Goal: Task Accomplishment & Management: Complete application form

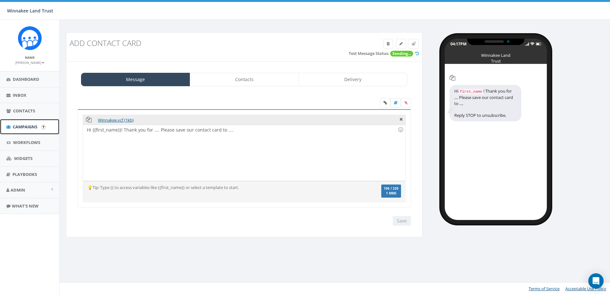
click at [13, 127] on span "Campaigns" at bounding box center [25, 127] width 25 height 6
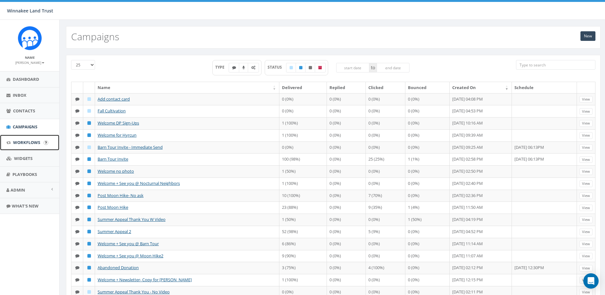
click at [22, 141] on span "Workflows" at bounding box center [26, 142] width 27 height 6
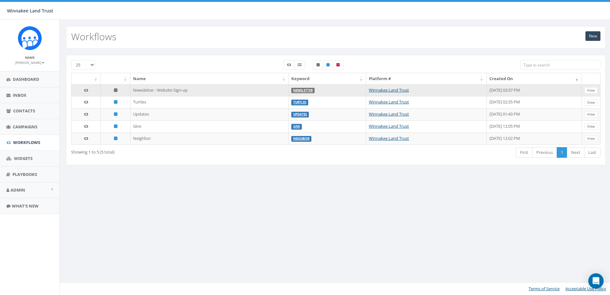
click at [165, 92] on td "Newsletter - Website Sign-up" at bounding box center [209, 90] width 158 height 12
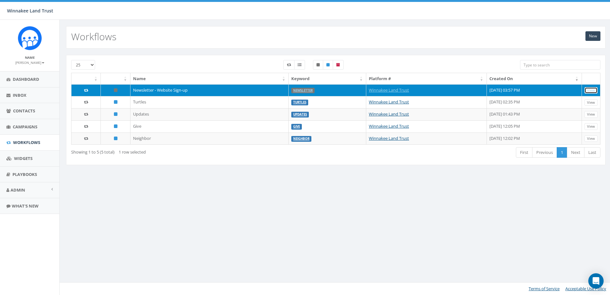
click at [594, 89] on link "View" at bounding box center [590, 90] width 13 height 7
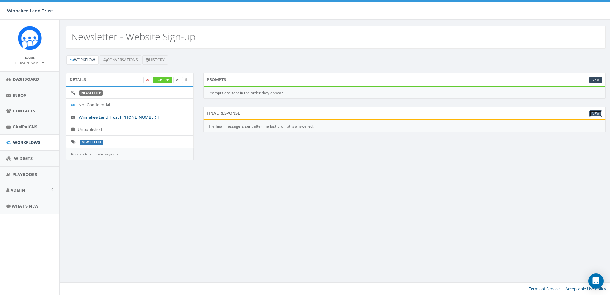
click at [599, 113] on link "New" at bounding box center [595, 113] width 13 height 7
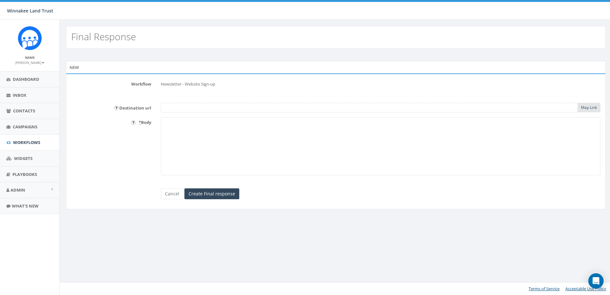
click at [239, 141] on textarea "* Body" at bounding box center [381, 146] width 440 height 58
paste textarea "This may include updates, conservation successes, event invites, donation appea…"
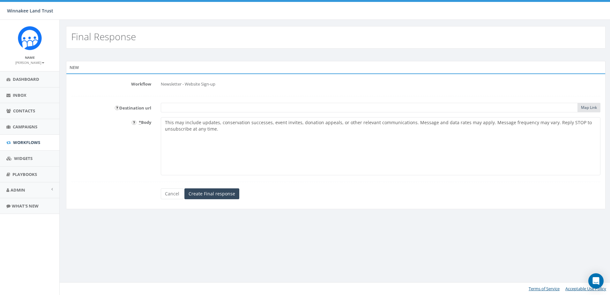
type textarea "This may include updates, conservation successes, event invites, donation appea…"
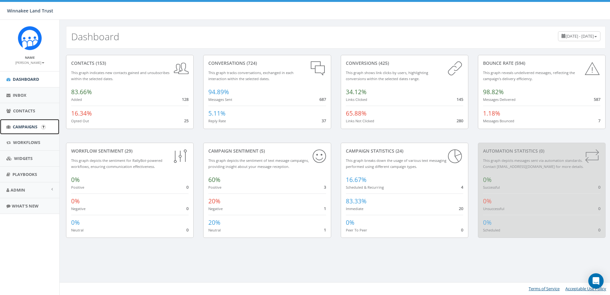
click at [24, 125] on span "Campaigns" at bounding box center [25, 127] width 25 height 6
click at [6, 127] on link "Campaigns" at bounding box center [29, 127] width 59 height 16
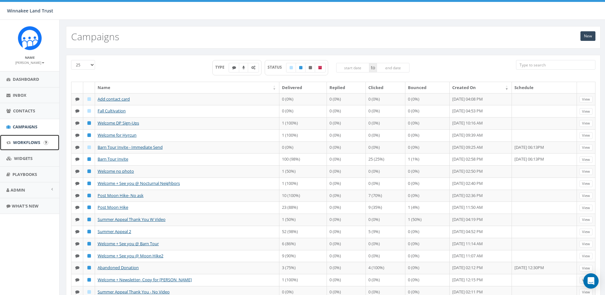
click at [19, 143] on span "Workflows" at bounding box center [26, 142] width 27 height 6
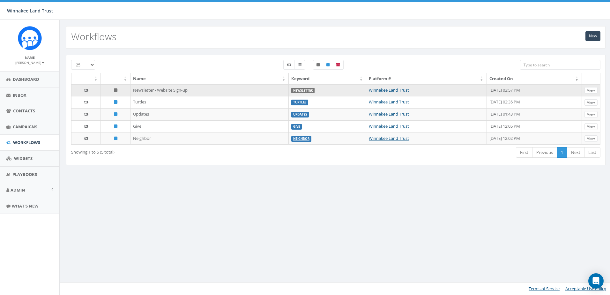
click at [142, 89] on td "Newsletter - Website Sign-up" at bounding box center [209, 90] width 158 height 12
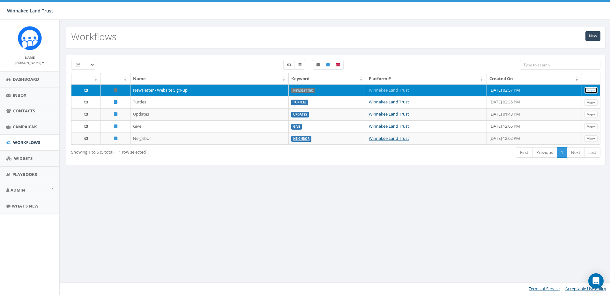
click at [590, 87] on link "View" at bounding box center [590, 90] width 13 height 7
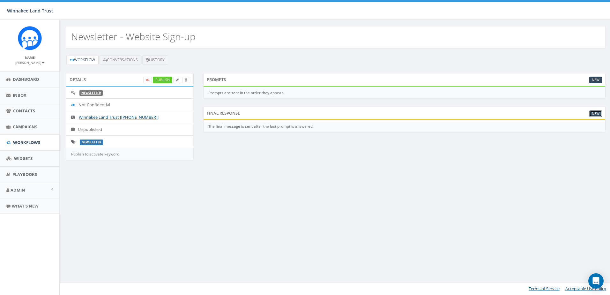
click at [598, 113] on link "New" at bounding box center [595, 113] width 13 height 7
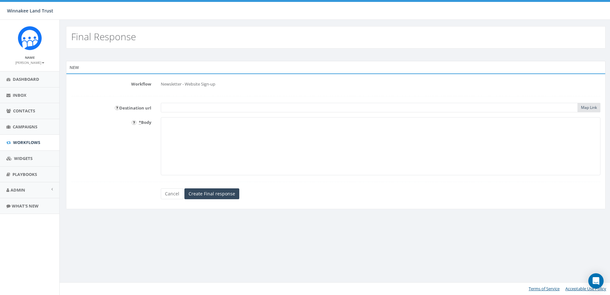
click at [205, 130] on textarea "* Body" at bounding box center [381, 146] width 440 height 58
click at [309, 142] on textarea "* Body" at bounding box center [381, 146] width 440 height 58
paste textarea "This may include updates, conservation successes, event invites, donation appea…"
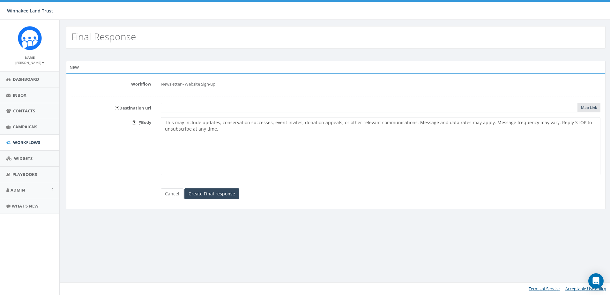
click at [165, 122] on textarea "This may include updates, conservation successes, event invites, donation appea…" at bounding box center [381, 146] width 440 height 58
paste textarea "Welcome to Winnakee Land Trust texts! You'll receive: 💚 Conservation wins 📅 Eve…"
click at [279, 123] on textarea "Welcome to Winnakee Land Trust texts! You'll receive: 💚 Conservation wins 📅 Eve…" at bounding box center [381, 146] width 440 height 58
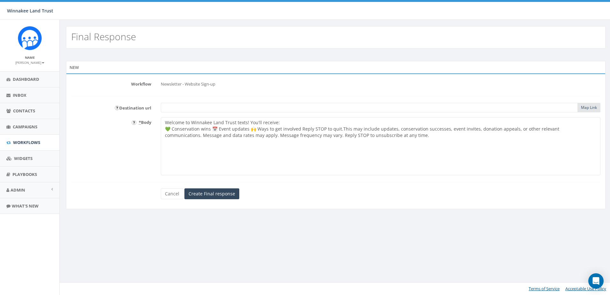
click at [212, 130] on textarea "Welcome to Winnakee Land Trust texts! You'll receive: 💚 Conservation wins 📅 Eve…" at bounding box center [381, 146] width 440 height 58
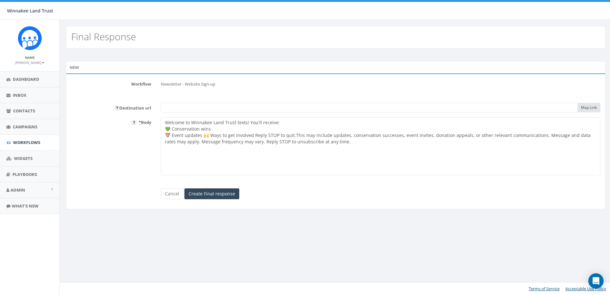
click at [204, 136] on textarea "Welcome to Winnakee Land Trust texts! You'll receive: 💚 Conservation wins 📅 Eve…" at bounding box center [381, 146] width 440 height 58
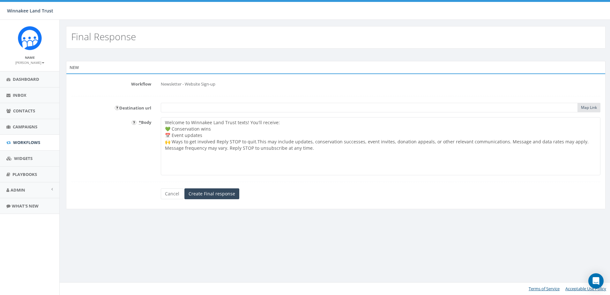
click at [217, 142] on textarea "Welcome to Winnakee Land Trust texts! You'll receive: 💚 Conservation wins 📅 Eve…" at bounding box center [381, 146] width 440 height 58
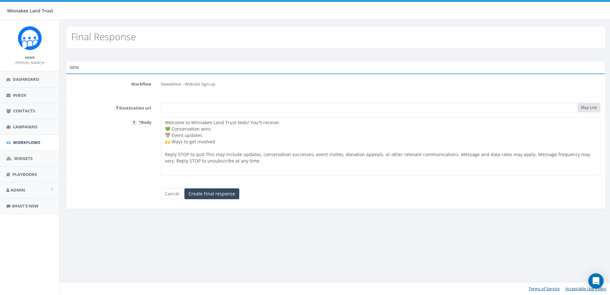
drag, startPoint x: 451, startPoint y: 153, endPoint x: 154, endPoint y: 154, distance: 296.6
click at [154, 154] on div "* Body Welcome to Winnakee Land Trust texts! You'll receive: 💚 Conservation win…" at bounding box center [335, 146] width 539 height 58
click at [383, 154] on textarea "Welcome to Winnakee Land Trust texts! You'll receive: 💚 Conservation wins 📅 Eve…" at bounding box center [381, 146] width 440 height 58
click at [283, 122] on textarea "Welcome to Winnakee Land Trust texts! You'll receive: 💚 Conservation wins 📅 Eve…" at bounding box center [381, 146] width 440 height 58
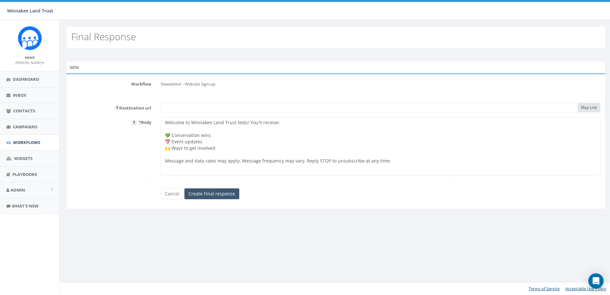
type textarea "Welcome to Winnakee Land Trust texts! You'll receive: 💚 Conservation wins 📅 Eve…"
click at [222, 192] on input "Create Final response" at bounding box center [211, 193] width 55 height 11
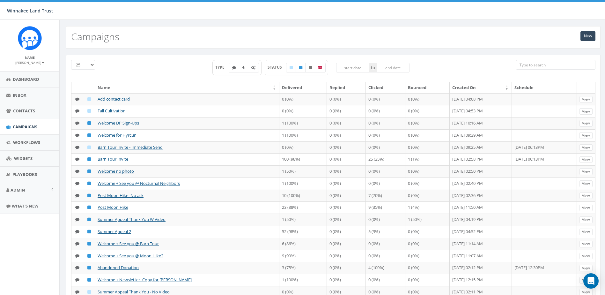
scroll to position [139, 0]
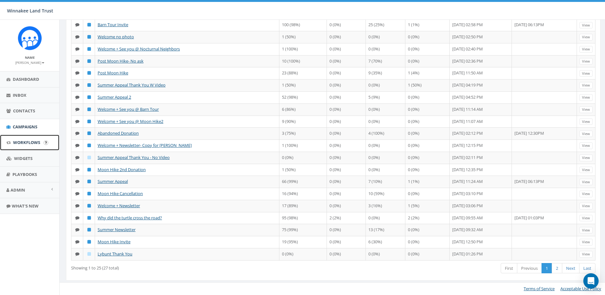
click at [21, 139] on span "Workflows" at bounding box center [26, 142] width 27 height 6
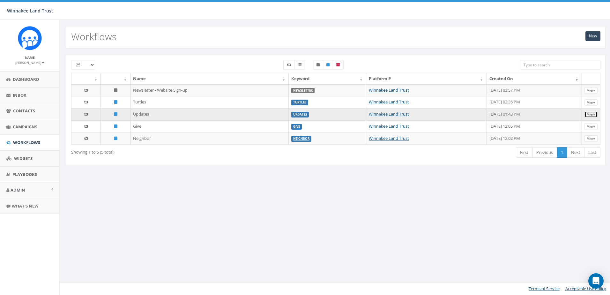
click at [592, 116] on link "View" at bounding box center [590, 114] width 13 height 7
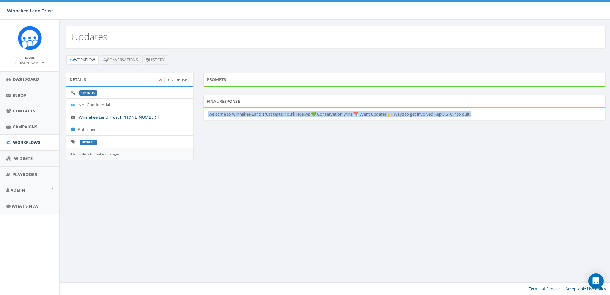
drag, startPoint x: 490, startPoint y: 114, endPoint x: 207, endPoint y: 113, distance: 282.9
click at [207, 113] on li "Welcome to Winnakee Land Trust texts! You'll receive: 💚 Conservation wins 📅 Eve…" at bounding box center [405, 114] width 402 height 12
copy li "Welcome to Winnakee Land Trust texts! You'll receive: 💚 Conservation wins 📅 Eve…"
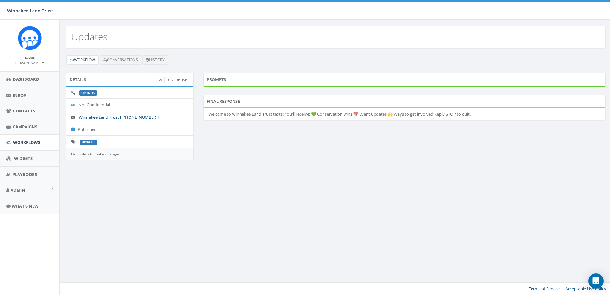
click at [418, 59] on div "Workflow Conversations History" at bounding box center [335, 60] width 539 height 10
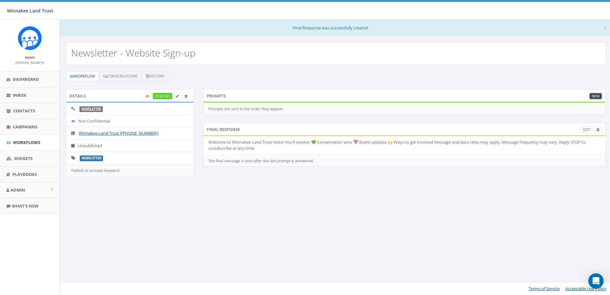
click at [597, 96] on link "New" at bounding box center [595, 96] width 13 height 7
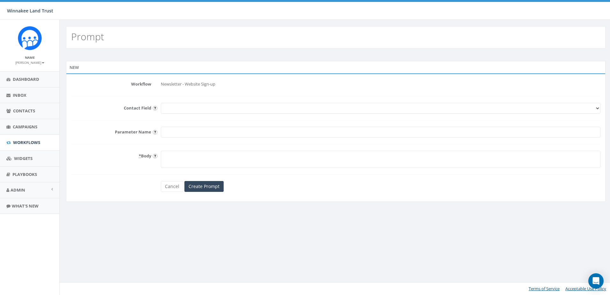
click at [173, 107] on select "First Name Last Name Email" at bounding box center [381, 108] width 440 height 11
click at [128, 113] on div "Contact Field First Name Last Name Email" at bounding box center [335, 108] width 539 height 11
click at [269, 157] on textarea "* Body" at bounding box center [381, 159] width 440 height 17
drag, startPoint x: 323, startPoint y: 157, endPoint x: 158, endPoint y: 154, distance: 164.9
click at [158, 154] on div "Reply YES to complete your sign-up for texts from Winnakee Land Trust," at bounding box center [380, 159] width 449 height 17
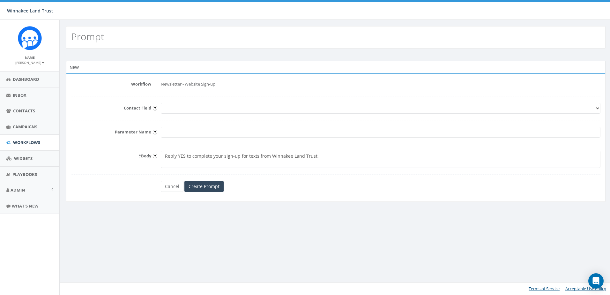
paste textarea "XX texts."
drag, startPoint x: 275, startPoint y: 156, endPoint x: 246, endPoint y: 157, distance: 28.4
click at [246, 157] on textarea "Reply YES to complete your sign-up for XX texts." at bounding box center [381, 159] width 440 height 17
type textarea "Reply YES to complete your sign-up for Winnakee Land Trust texts."
click at [325, 110] on select "First Name Last Name Email" at bounding box center [381, 108] width 440 height 11
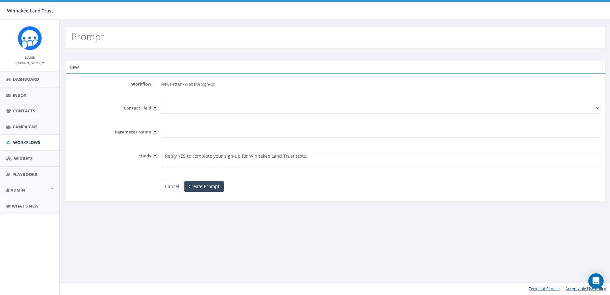
click at [147, 115] on form "Workflow Newsletter - Website Sign-up Contact Field First Name Last Name Email …" at bounding box center [335, 135] width 529 height 113
click at [248, 189] on div "Cancel Create Prompt" at bounding box center [335, 186] width 359 height 11
click at [214, 186] on input "Create Prompt" at bounding box center [203, 186] width 39 height 11
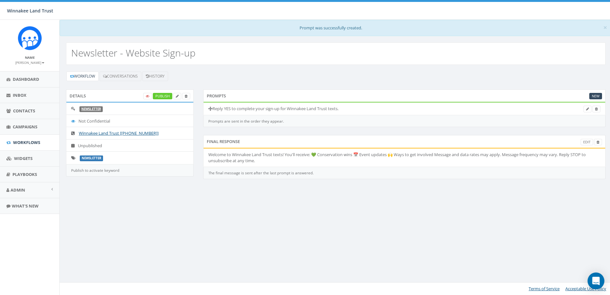
click at [596, 278] on icon "Open Intercom Messenger" at bounding box center [595, 281] width 7 height 8
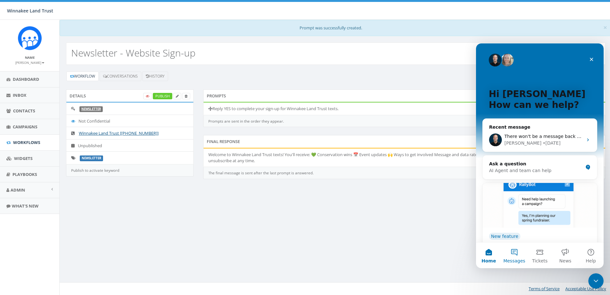
click at [512, 251] on button "Messages" at bounding box center [514, 255] width 26 height 26
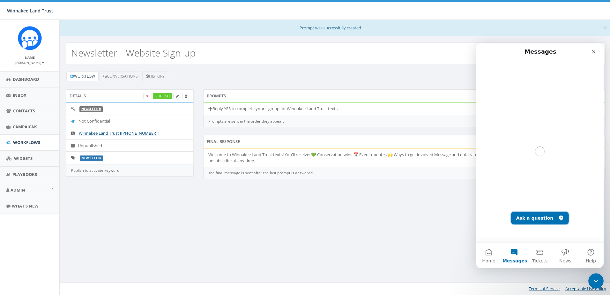
click at [530, 217] on button "Ask a question" at bounding box center [540, 217] width 58 height 13
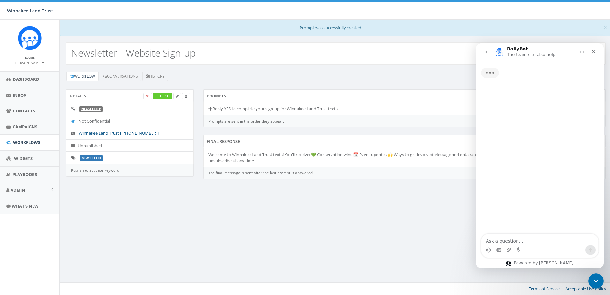
click at [514, 240] on textarea "Ask a question…" at bounding box center [539, 239] width 117 height 11
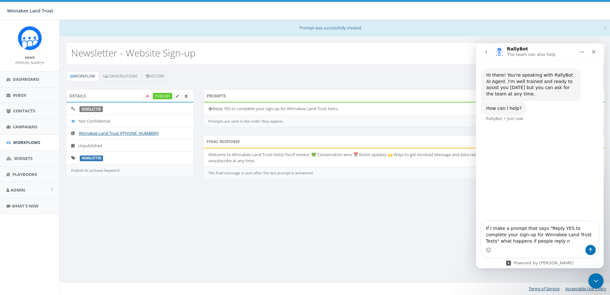
type textarea "If I make a prompt that says "Reply YES to complete your sign-up for Winnakee L…"
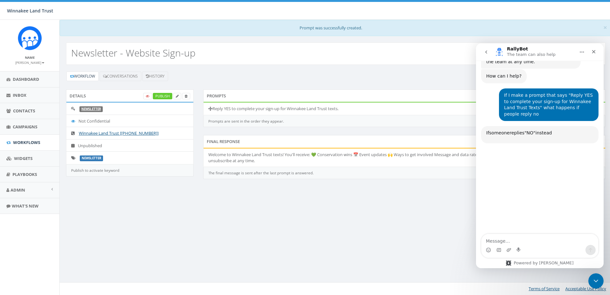
scroll to position [62, 0]
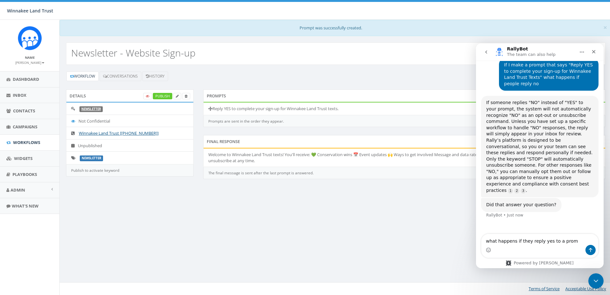
type textarea "what happens if they reply yes to a promp"
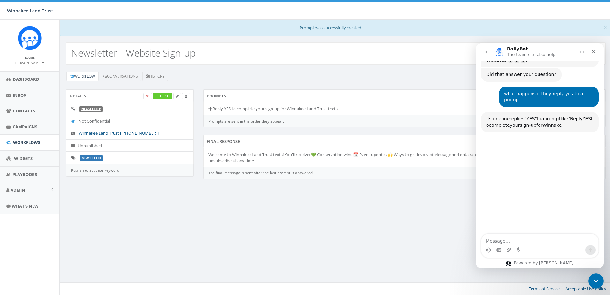
scroll to position [202, 0]
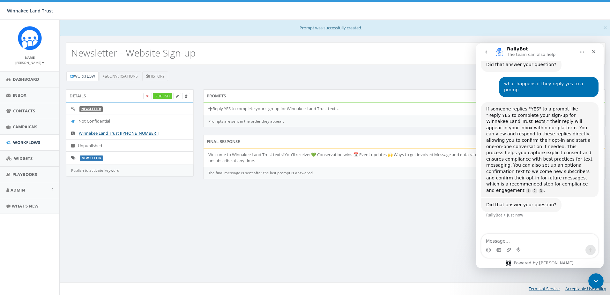
click at [372, 217] on div "× Prompt was successfully created. Newsletter - Website Sign-up Workflow Conver…" at bounding box center [335, 157] width 552 height 275
click at [599, 278] on icon "Close Intercom Messenger" at bounding box center [595, 280] width 8 height 8
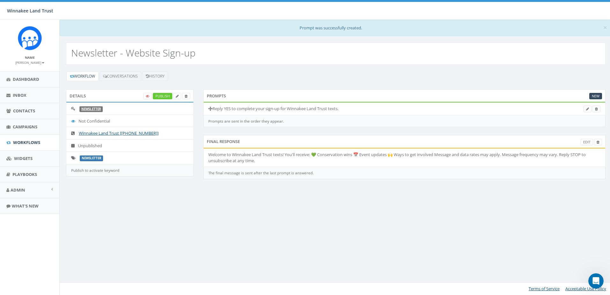
scroll to position [163, 0]
click at [593, 276] on icon "Open Intercom Messenger" at bounding box center [595, 280] width 11 height 11
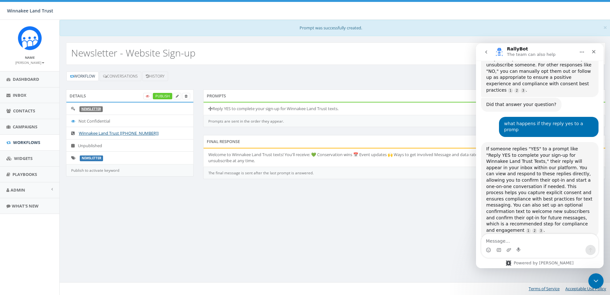
click at [486, 55] on button "go back" at bounding box center [486, 52] width 12 height 12
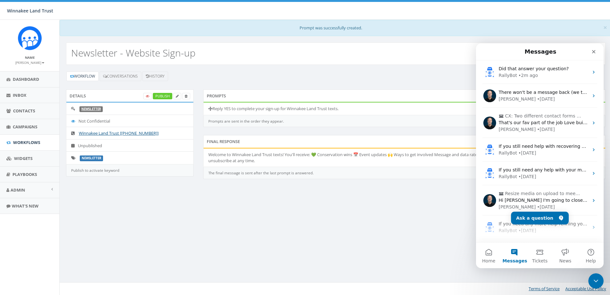
scroll to position [0, 0]
click at [369, 203] on div "× Prompt was successfully created. Newsletter - Website Sign-up Workflow Conver…" at bounding box center [335, 157] width 552 height 275
click at [593, 277] on icon "Close Intercom Messenger" at bounding box center [595, 280] width 8 height 8
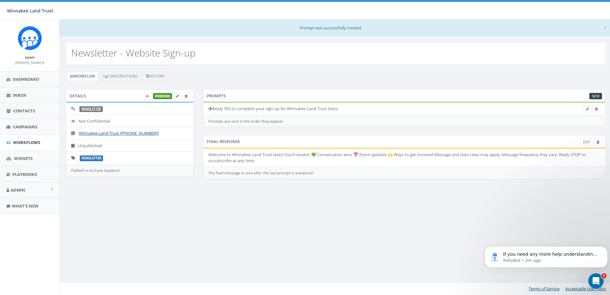
click at [162, 95] on link "Publish" at bounding box center [162, 96] width 19 height 7
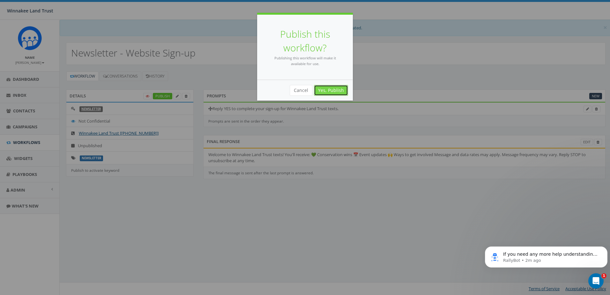
click at [332, 90] on link "Yes, Publish" at bounding box center [331, 90] width 34 height 11
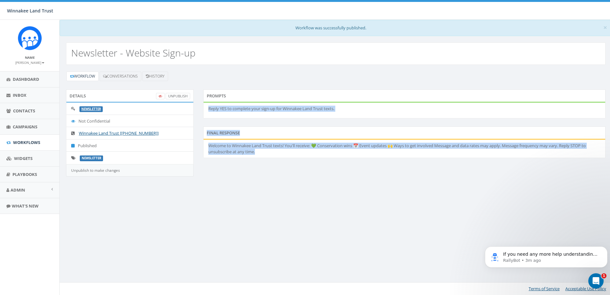
drag, startPoint x: 259, startPoint y: 153, endPoint x: 205, endPoint y: 110, distance: 68.5
click at [205, 110] on div "Prompts Reply YES to complete your sign-up for Winnakee Land Trust texts. Final…" at bounding box center [404, 127] width 412 height 77
copy div "Reply YES to complete your sign-up for Winnakee Land Trust texts. Final Respons…"
click at [17, 143] on span "Workflows" at bounding box center [26, 142] width 27 height 6
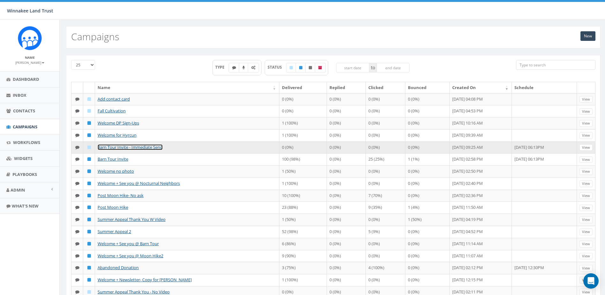
click at [116, 150] on link "Barn Tour Invite - Immediate Send" at bounding box center [130, 147] width 65 height 6
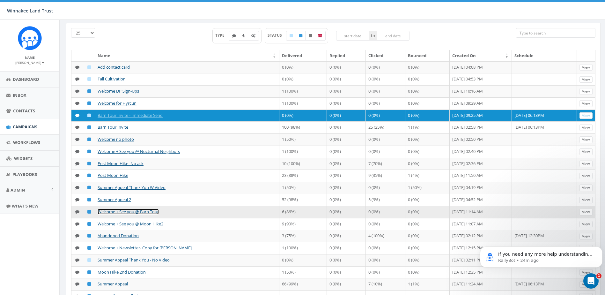
click at [140, 214] on link "Welcome + See you @ Barn Tour" at bounding box center [128, 212] width 61 height 6
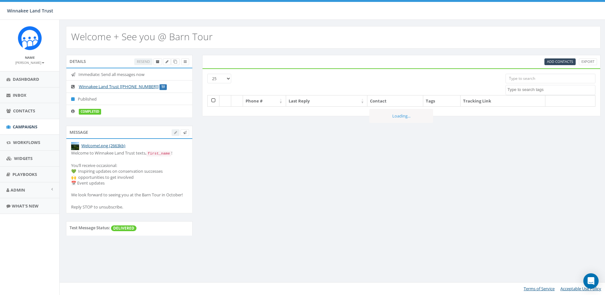
select select
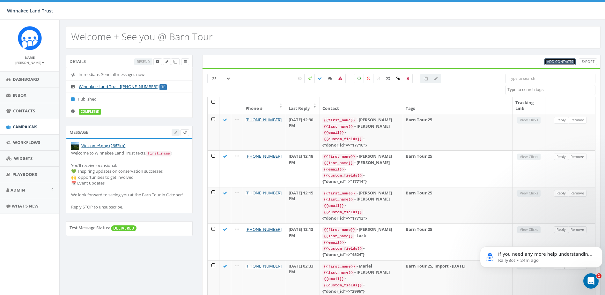
click at [559, 61] on span "Add Contacts" at bounding box center [560, 61] width 26 height 5
select select
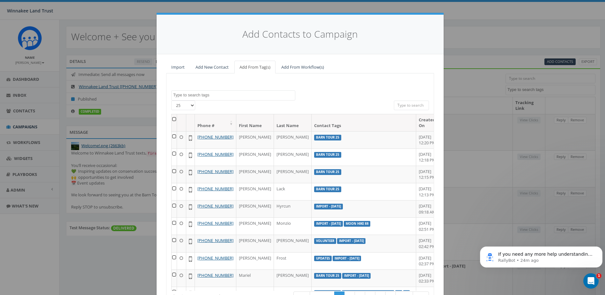
click at [229, 95] on textarea "Search" at bounding box center [234, 95] width 122 height 6
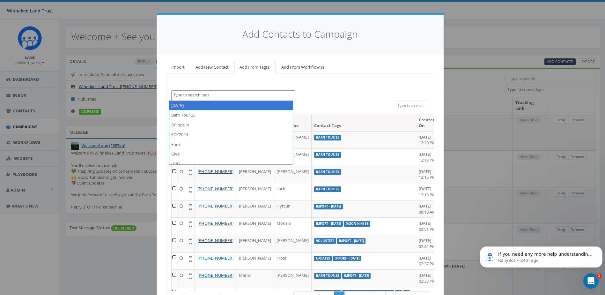
click at [375, 96] on div "2025/07/01 Barn Tour 25 DP opt-in EOY2024 Form Give HVG ID Import - 06/18/2025 …" at bounding box center [300, 95] width 267 height 10
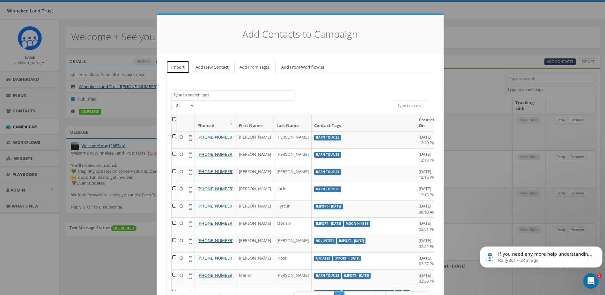
click at [177, 67] on link "Import" at bounding box center [178, 67] width 24 height 13
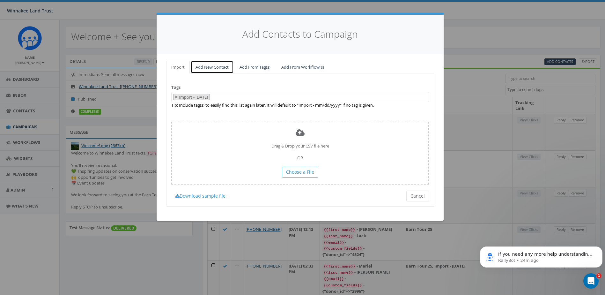
click at [211, 64] on link "Add New Contact" at bounding box center [211, 67] width 43 height 13
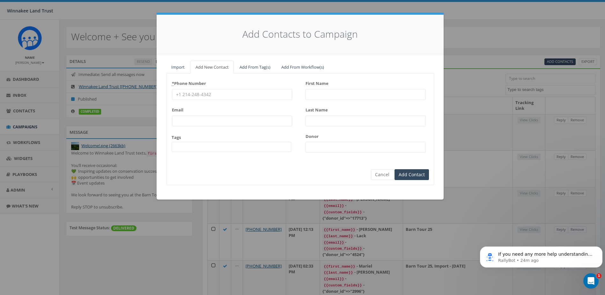
click at [208, 93] on input "* Phone Number" at bounding box center [232, 94] width 120 height 11
paste input "5183987003"
type input "5183987003"
click at [327, 95] on input "First Name" at bounding box center [366, 94] width 120 height 11
type input "S"
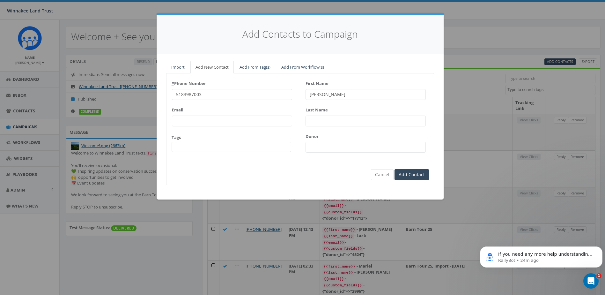
type input "Sarah"
click at [326, 118] on input "Last Name" at bounding box center [366, 120] width 120 height 11
type input "Jones"
click at [322, 150] on input "Donor" at bounding box center [366, 147] width 120 height 11
paste input "17717"
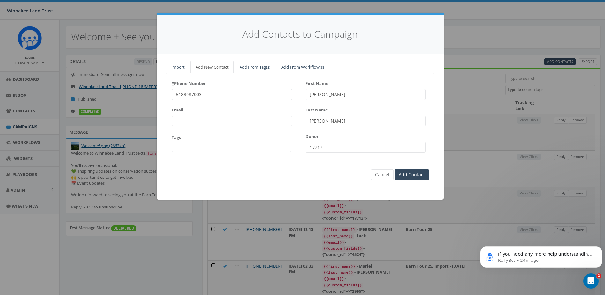
type input "17717"
click at [254, 148] on span at bounding box center [232, 147] width 120 height 10
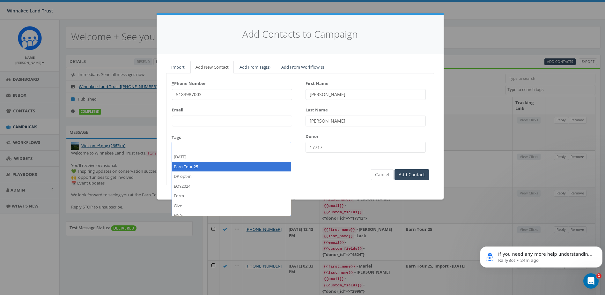
select select "Barn Tour 25"
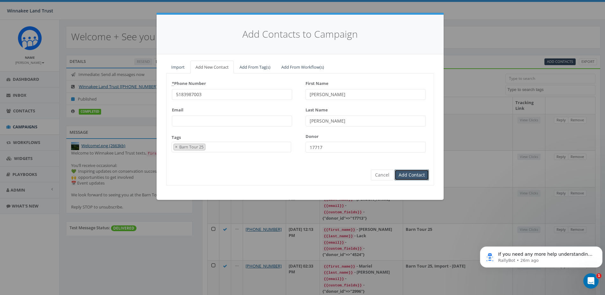
click at [414, 174] on input "Add Contact" at bounding box center [412, 174] width 34 height 11
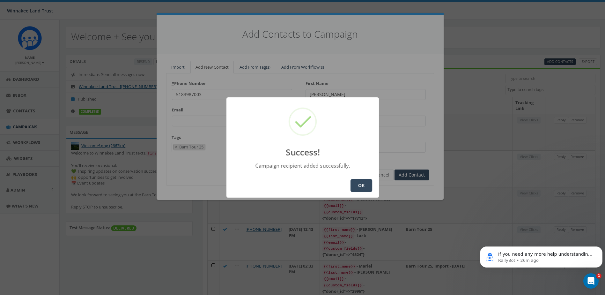
click at [362, 186] on button "OK" at bounding box center [362, 185] width 22 height 13
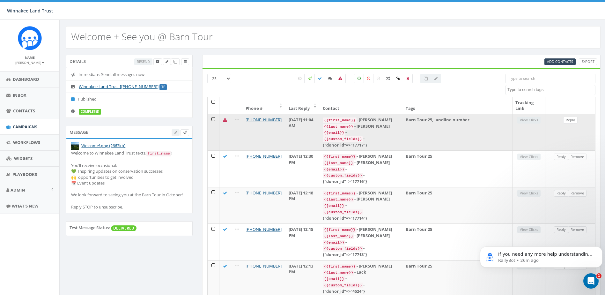
click at [225, 119] on icon at bounding box center [225, 120] width 4 height 4
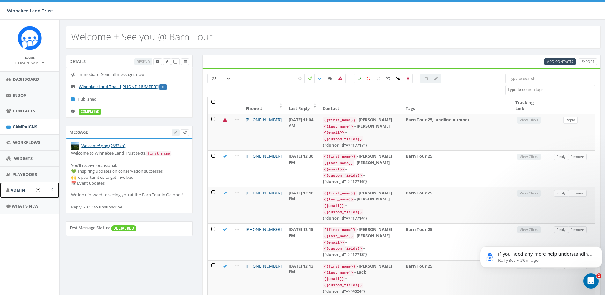
click at [16, 191] on span "Admin" at bounding box center [18, 190] width 15 height 6
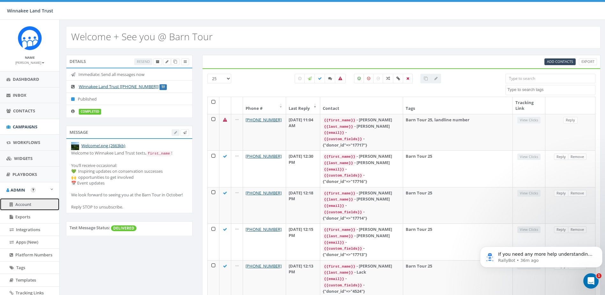
click at [16, 208] on link "Account" at bounding box center [29, 204] width 59 height 12
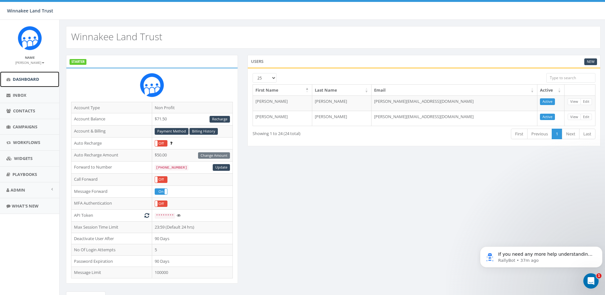
click at [22, 82] on link "Dashboard" at bounding box center [29, 79] width 59 height 16
